Goal: Information Seeking & Learning: Learn about a topic

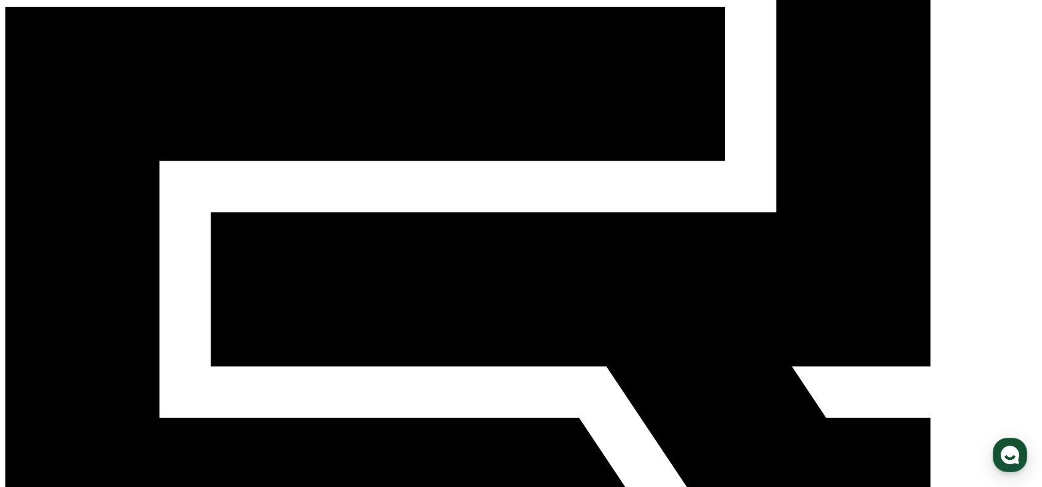
scroll to position [185, 0]
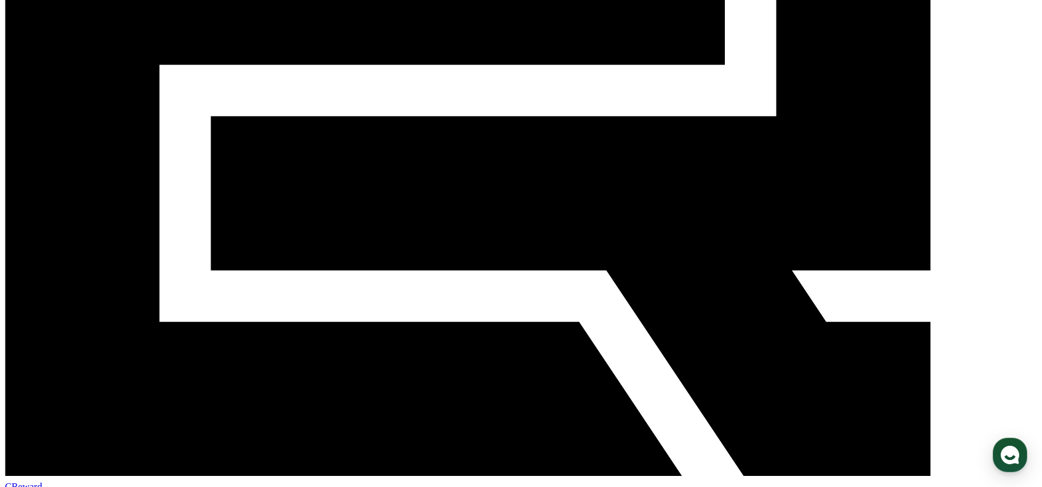
scroll to position [223, 0]
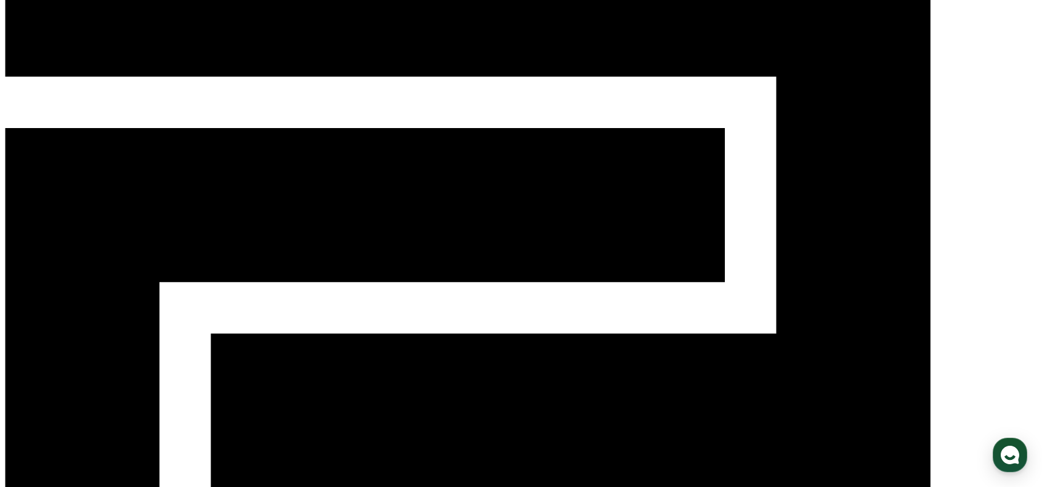
scroll to position [100, 0]
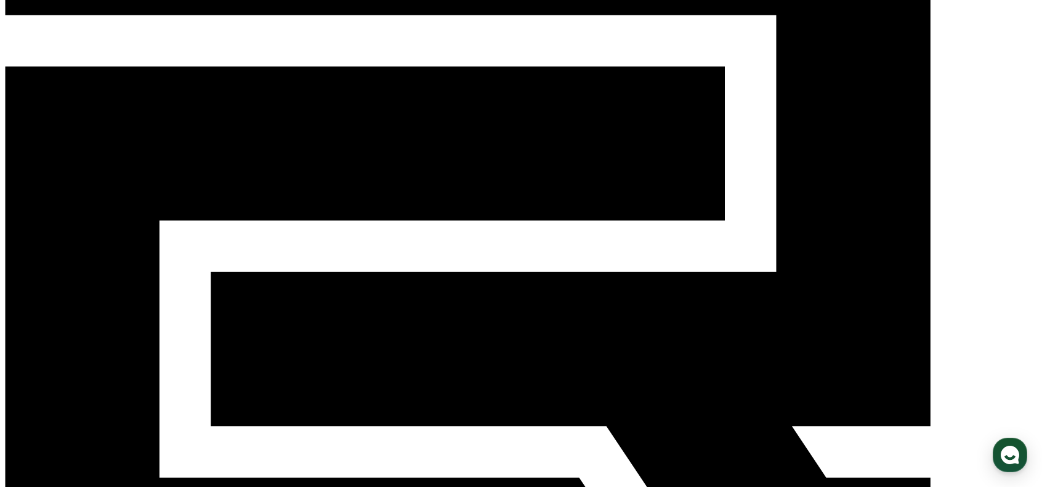
scroll to position [161, 0]
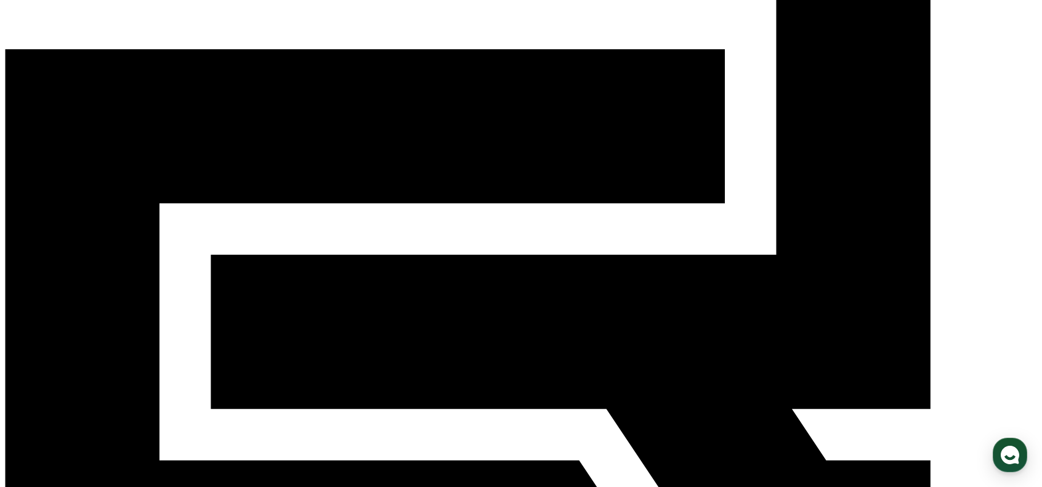
drag, startPoint x: 909, startPoint y: 0, endPoint x: 628, endPoint y: 4, distance: 281.5
